Goal: Communication & Community: Ask a question

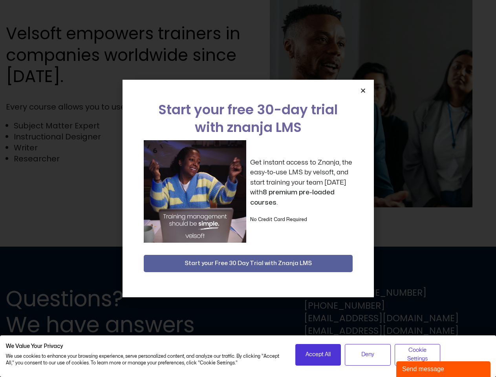
click at [248, 189] on div "Get instant access to Znanja, the easy-to-use LMS by velsoft, and start trainin…" at bounding box center [248, 191] width 209 height 103
click at [363, 90] on icon "Close" at bounding box center [363, 91] width 6 height 6
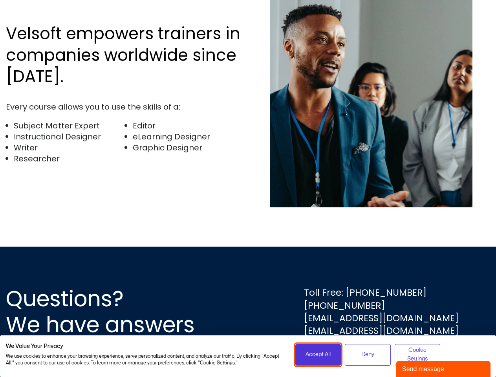
click at [318, 355] on span "Accept All" at bounding box center [318, 354] width 25 height 9
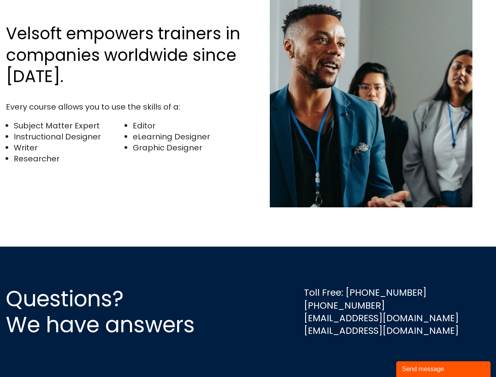
click at [368, 355] on div "Questions? We have answers Toll Free: [PHONE_NUMBER] [PHONE_NUMBER] [EMAIL_ADDR…" at bounding box center [248, 312] width 496 height 130
click at [418, 355] on div "Questions? We have answers Toll Free: [PHONE_NUMBER] [PHONE_NUMBER] [EMAIL_ADDR…" at bounding box center [248, 312] width 496 height 130
click at [444, 369] on div "Send message" at bounding box center [443, 369] width 83 height 9
